Goal: Task Accomplishment & Management: Manage account settings

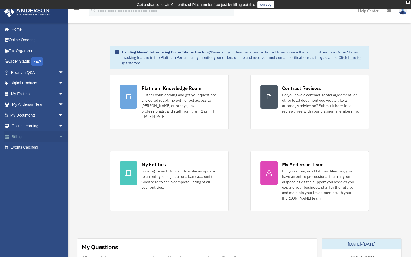
click at [24, 138] on link "Billing arrow_drop_down" at bounding box center [38, 136] width 68 height 11
click at [58, 135] on span "arrow_drop_down" at bounding box center [63, 136] width 11 height 11
click at [40, 146] on link "$ Open Invoices" at bounding box center [40, 147] width 64 height 11
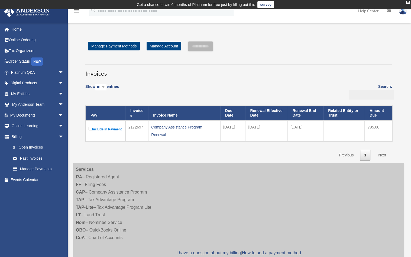
click at [102, 130] on label "Include in Payment" at bounding box center [106, 129] width 34 height 7
click at [169, 126] on div "Company Assistance Program Renewal" at bounding box center [184, 130] width 66 height 15
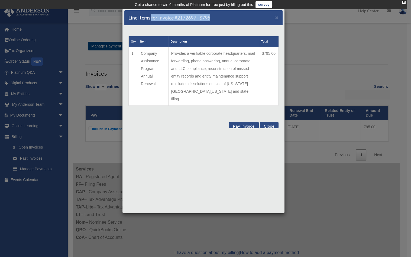
drag, startPoint x: 238, startPoint y: 17, endPoint x: 151, endPoint y: 23, distance: 86.9
click at [151, 23] on div "Line Items for Invoice #2172697 - $795 ×" at bounding box center [203, 17] width 158 height 15
click at [238, 24] on div "Line Items for Invoice #2172697 - $795 ×" at bounding box center [203, 17] width 158 height 15
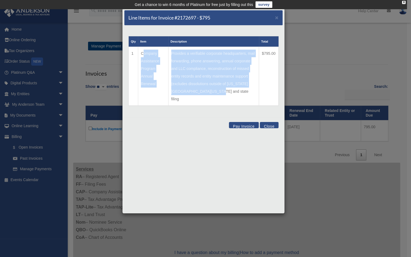
drag, startPoint x: 141, startPoint y: 52, endPoint x: 227, endPoint y: 92, distance: 94.9
click at [227, 92] on tr "1 Company Assistance Program Annual Renewal Provides a verifiable corporate hea…" at bounding box center [204, 76] width 150 height 59
copy tr "Company Assistance Program Annual Renewal Provides a verifiable corporate headq…"
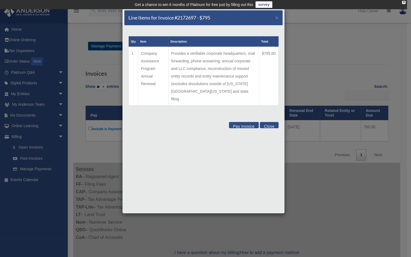
click at [164, 101] on div "Qty Item Description Total 1 Company Assistance Program Annual Renewal Provides…" at bounding box center [203, 71] width 158 height 92
